Goal: Information Seeking & Learning: Learn about a topic

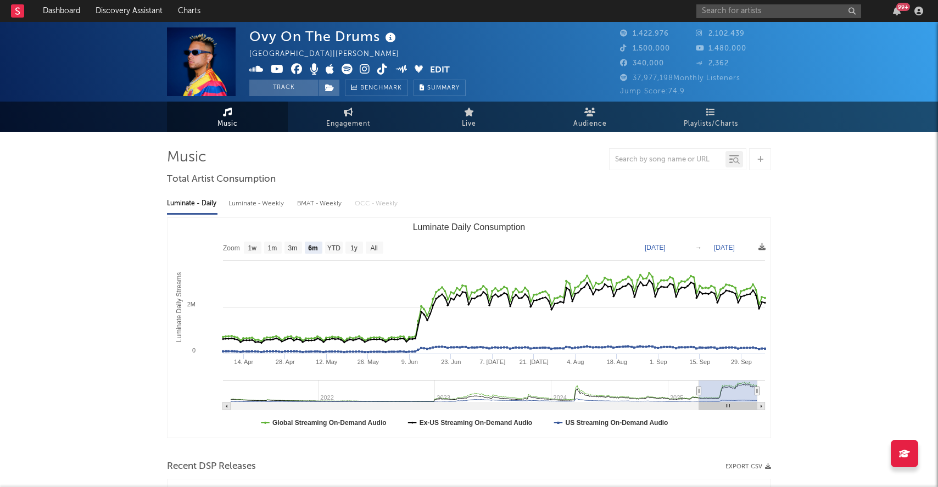
select select "6m"
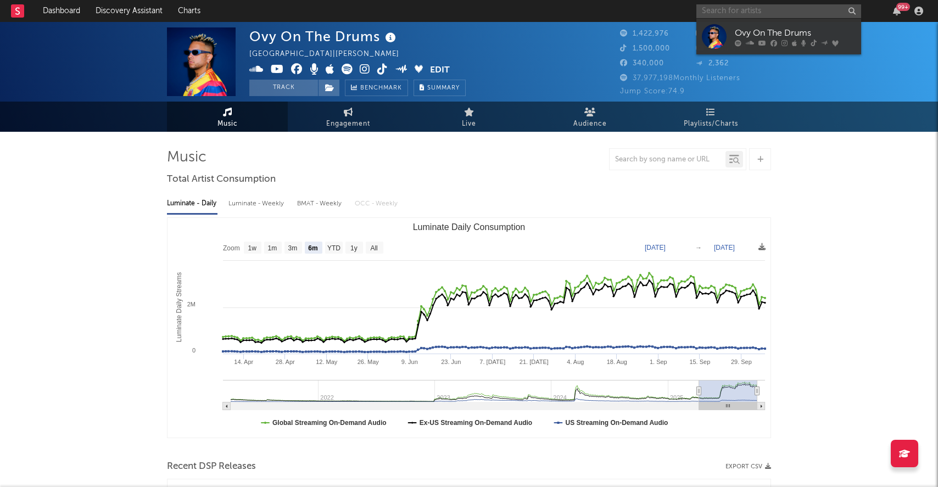
click at [765, 13] on input "text" at bounding box center [778, 11] width 165 height 14
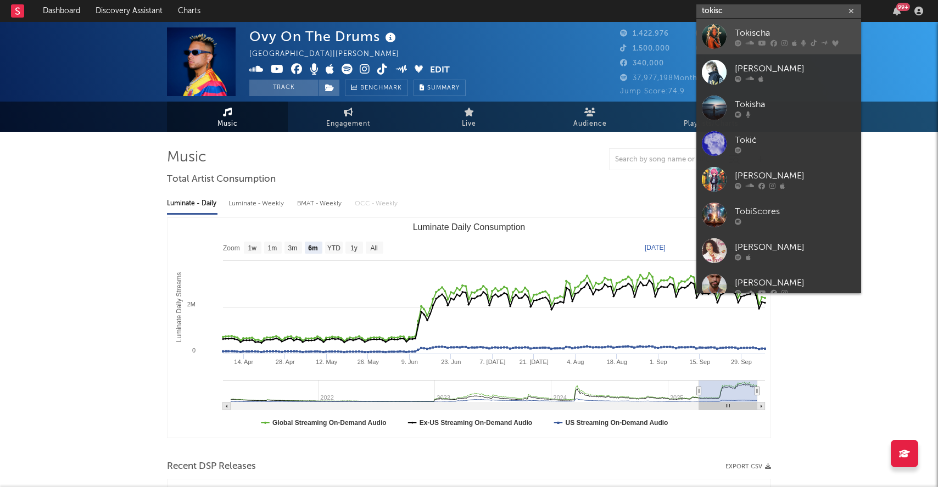
type input "tokisc"
click at [767, 32] on div "Tokischa" at bounding box center [795, 32] width 121 height 13
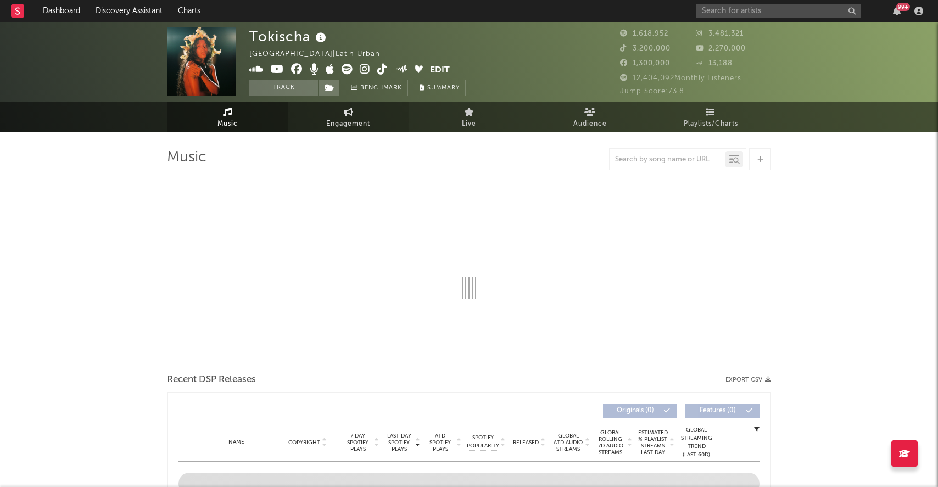
click at [360, 113] on link "Engagement" at bounding box center [348, 117] width 121 height 30
select select "1w"
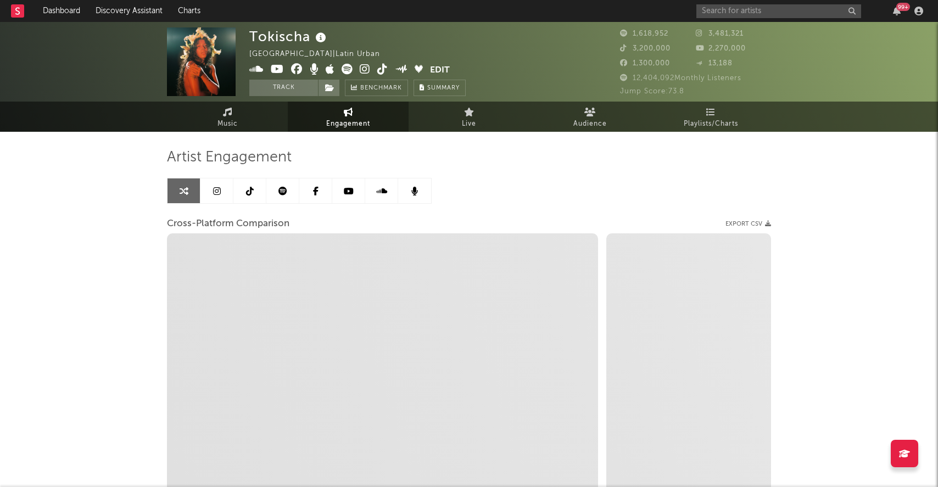
click at [220, 198] on link at bounding box center [216, 190] width 33 height 25
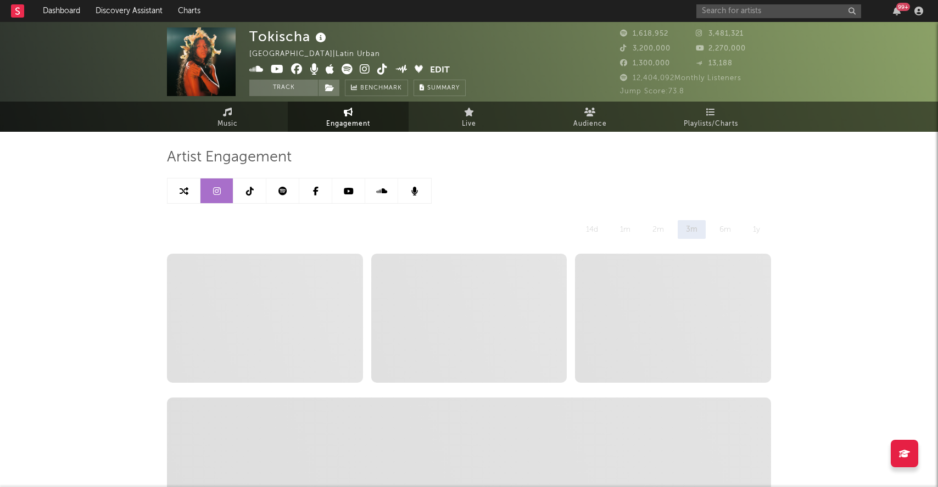
select select "6m"
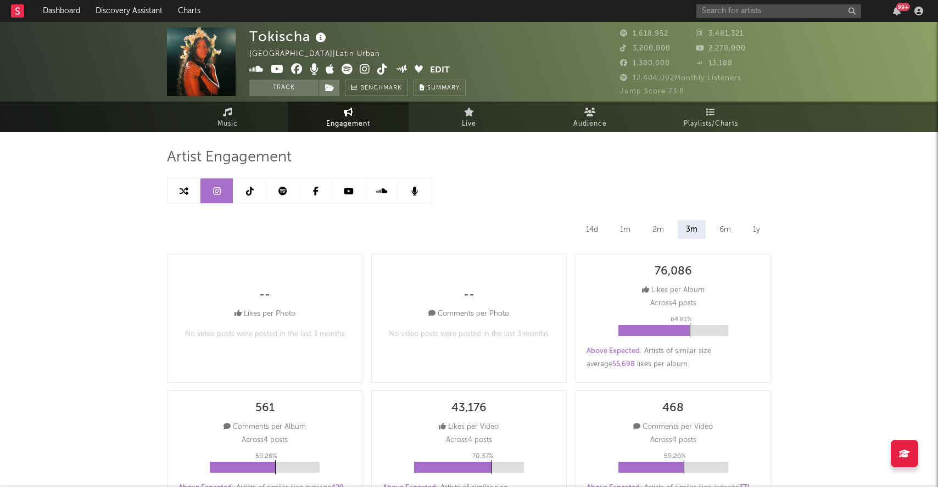
click at [246, 195] on link at bounding box center [249, 190] width 33 height 25
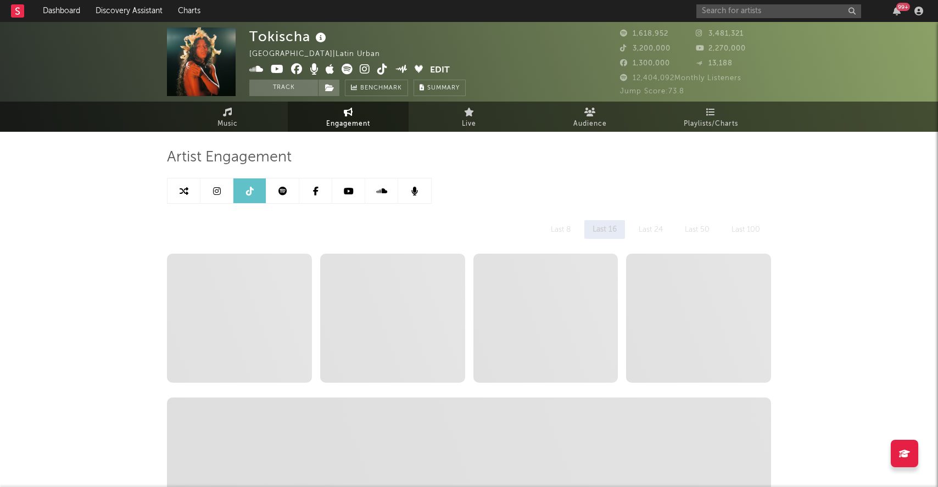
select select "6m"
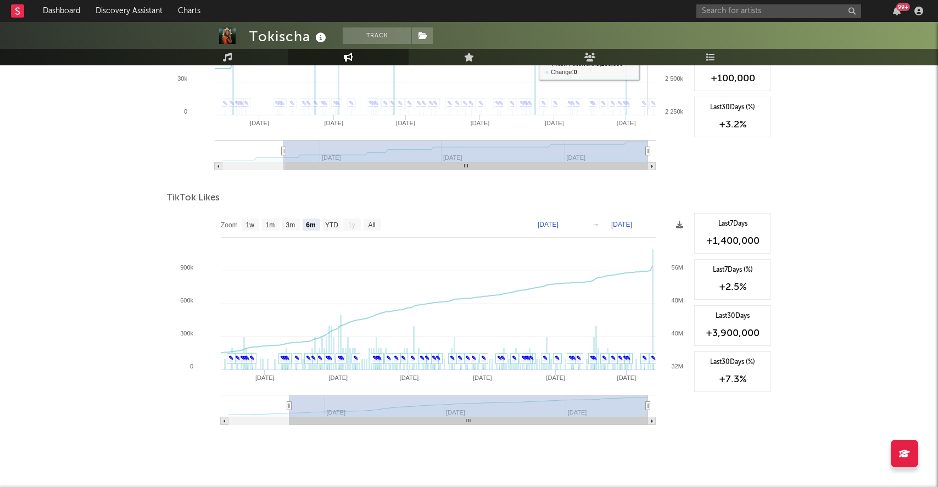
scroll to position [1218, 0]
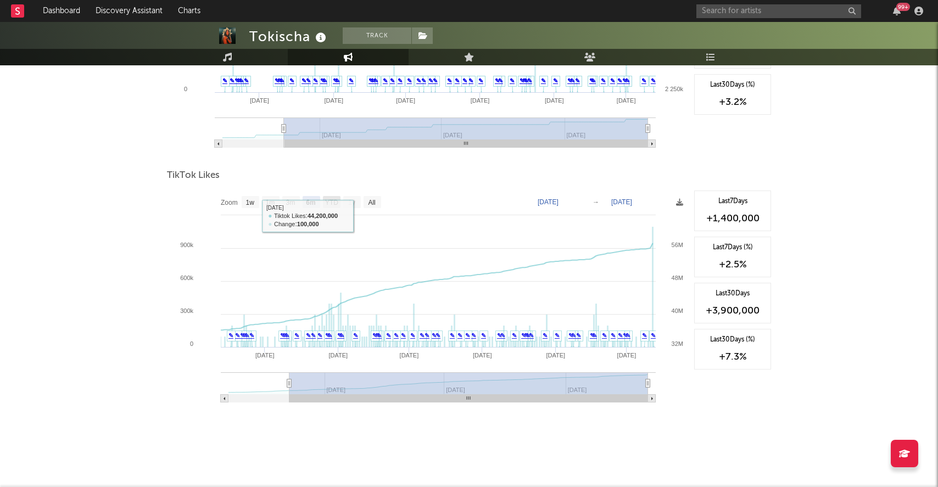
click at [333, 206] on rect at bounding box center [332, 202] width 18 height 12
select select "YTD"
type input "[DATE]"
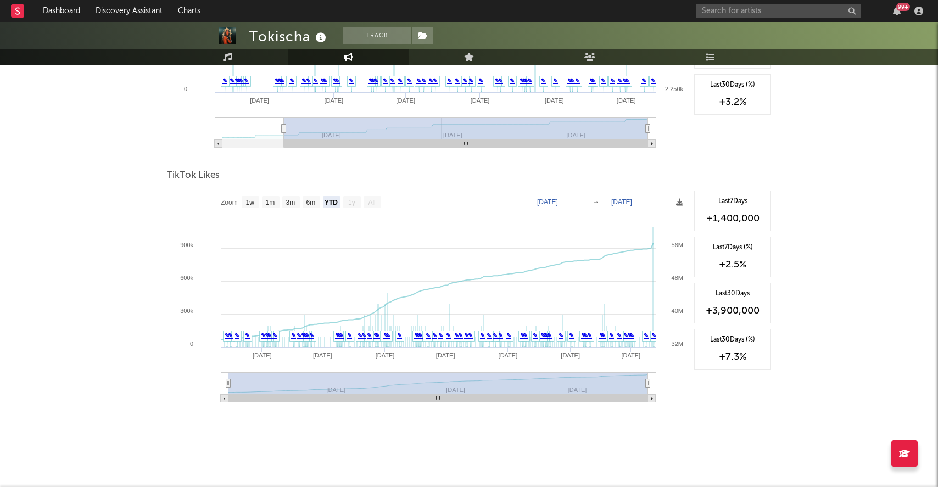
click at [377, 204] on rect at bounding box center [373, 202] width 18 height 12
click at [315, 204] on text "6m" at bounding box center [310, 203] width 9 height 8
select select "6m"
type input "[DATE]"
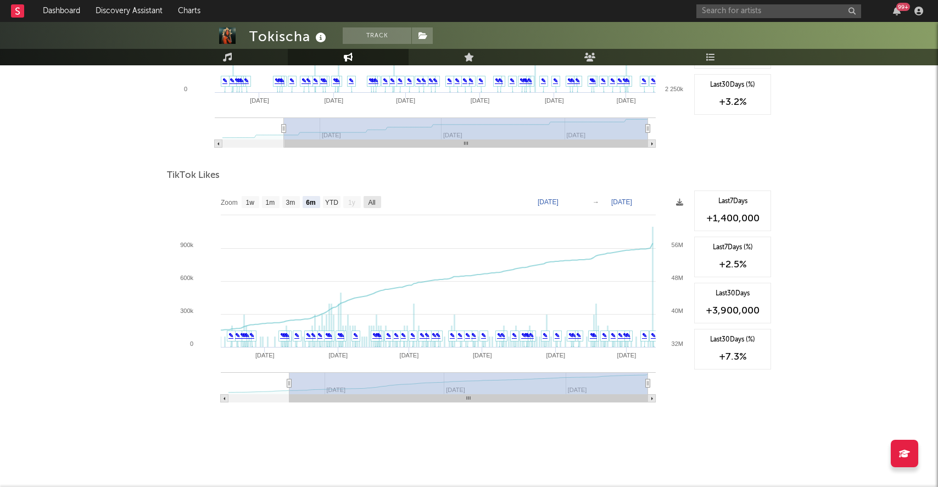
click at [372, 203] on text "All" at bounding box center [371, 203] width 7 height 8
select select "All"
type input "[DATE]"
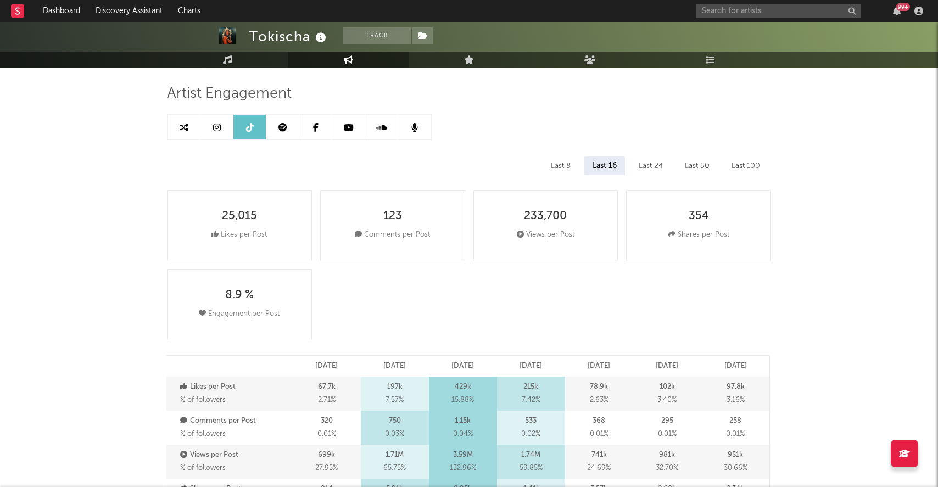
scroll to position [0, 0]
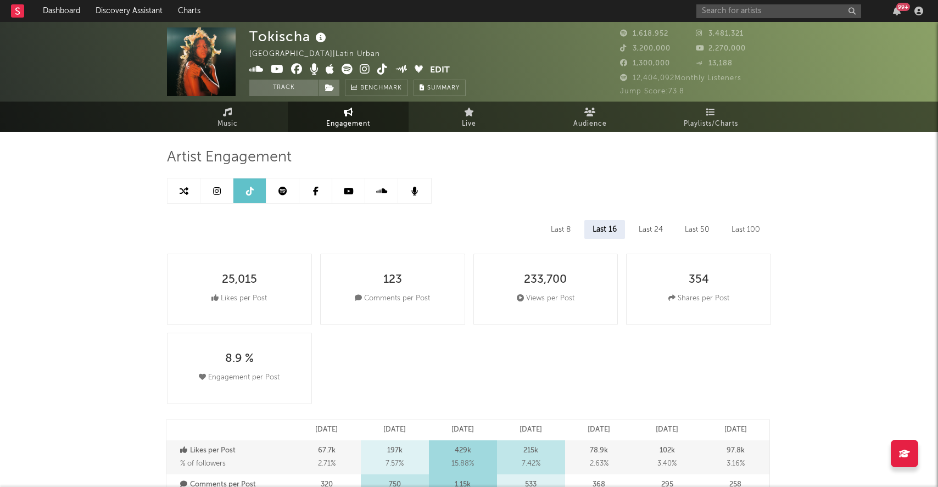
click at [287, 196] on link at bounding box center [282, 190] width 33 height 25
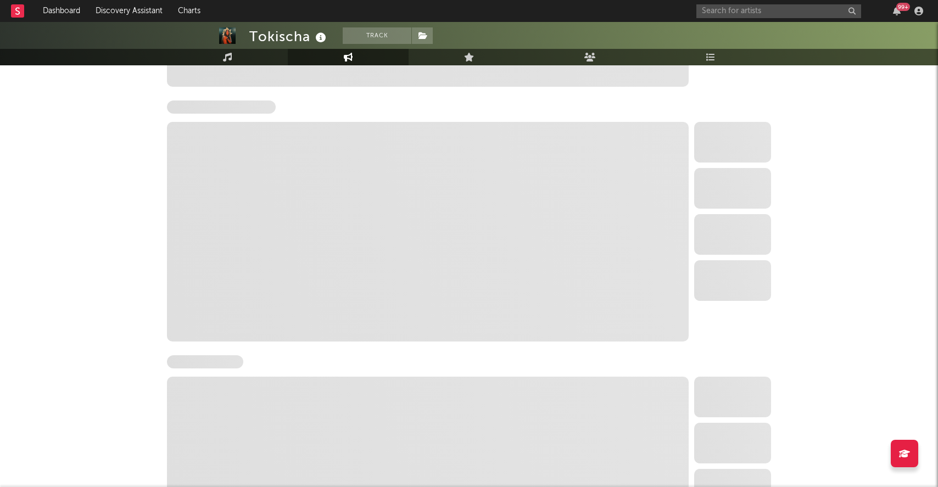
select select "6m"
select select "1w"
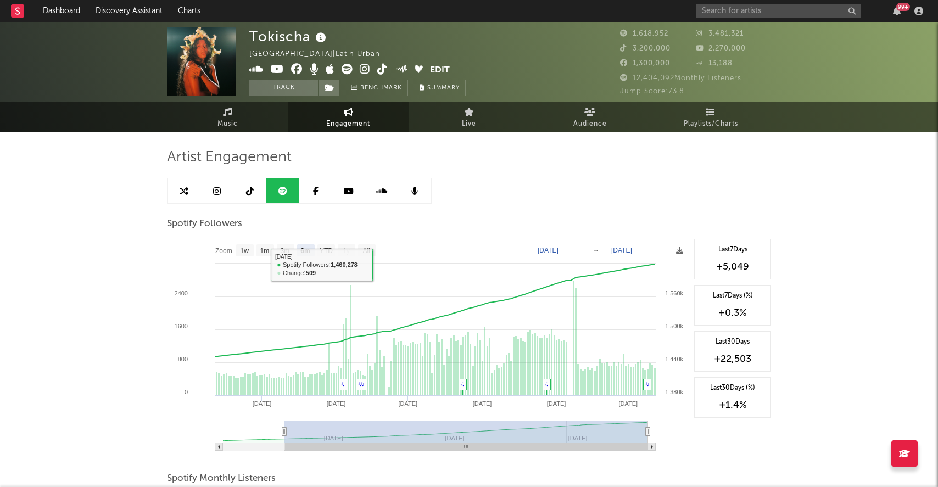
click at [252, 189] on icon at bounding box center [250, 191] width 8 height 9
select select "6m"
